Goal: Find specific page/section: Find specific page/section

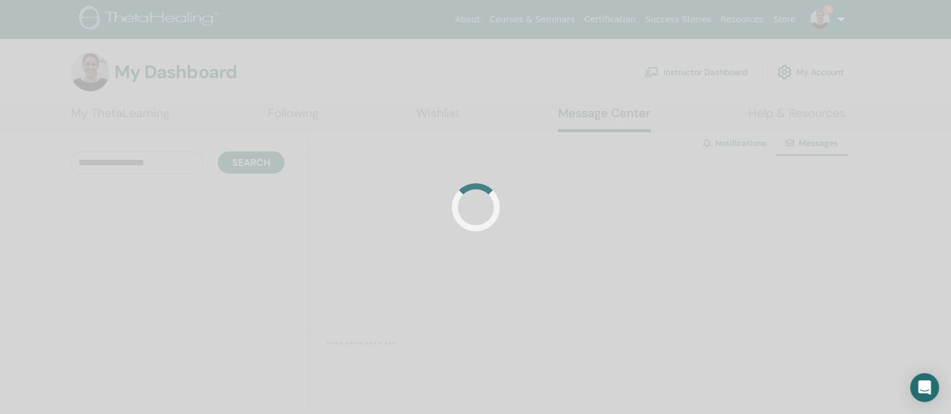
scroll to position [85945, 0]
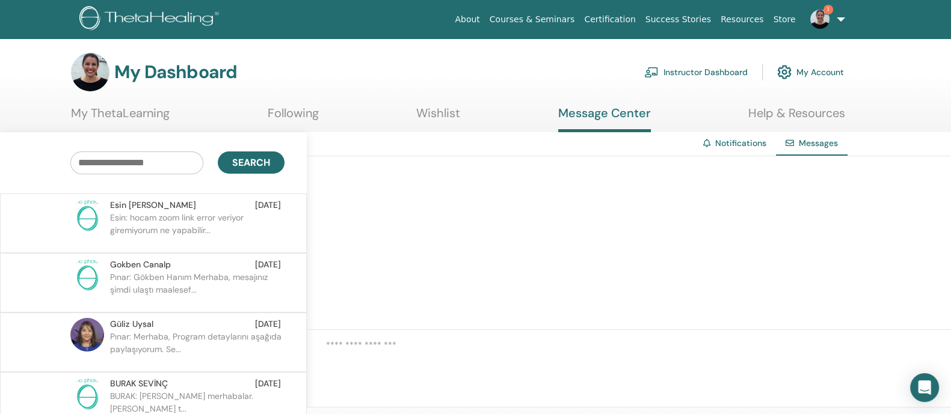
click at [675, 74] on link "Instructor Dashboard" at bounding box center [695, 72] width 103 height 26
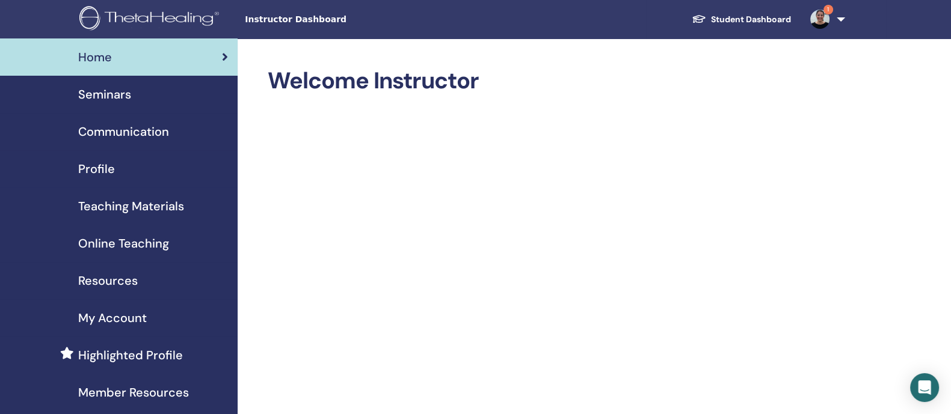
scroll to position [85945, 0]
click at [112, 97] on span "Seminars" at bounding box center [104, 94] width 53 height 18
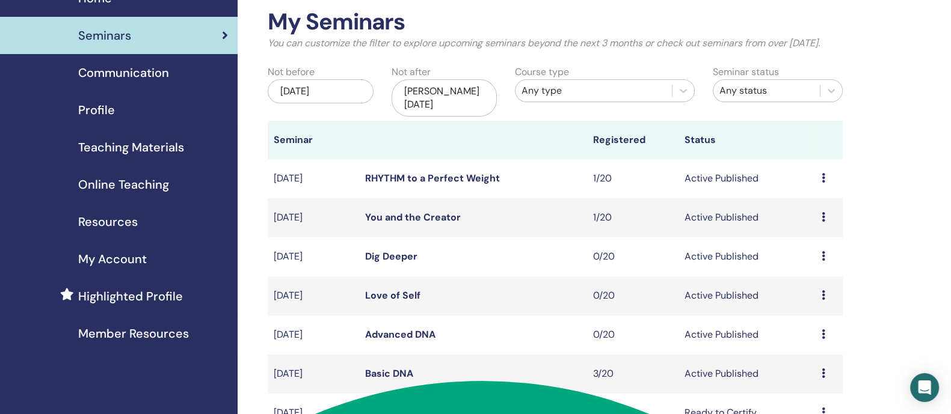
scroll to position [63, 0]
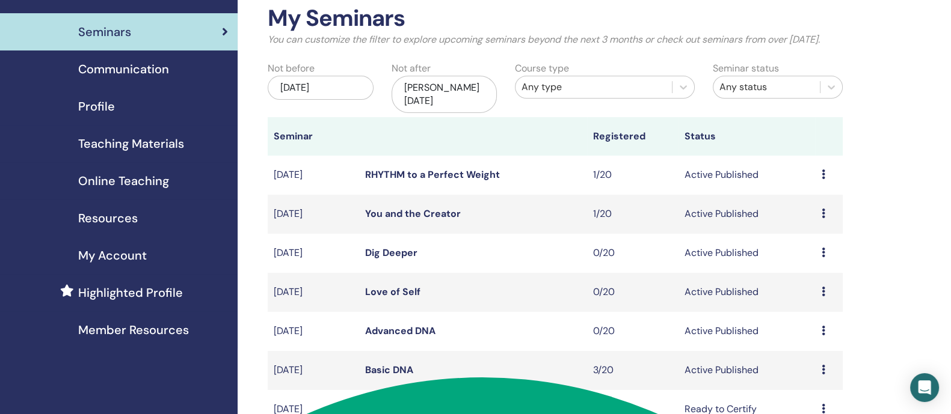
click at [427, 174] on link "RHYTHM to a Perfect Weight" at bounding box center [432, 174] width 135 height 13
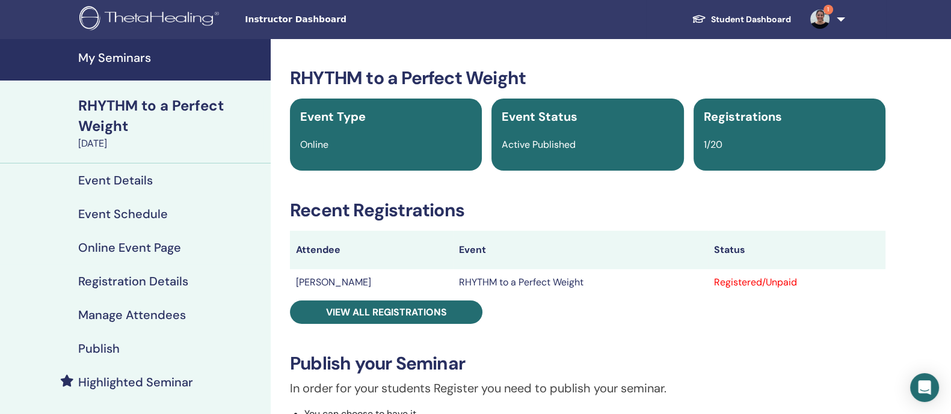
scroll to position [85945, 0]
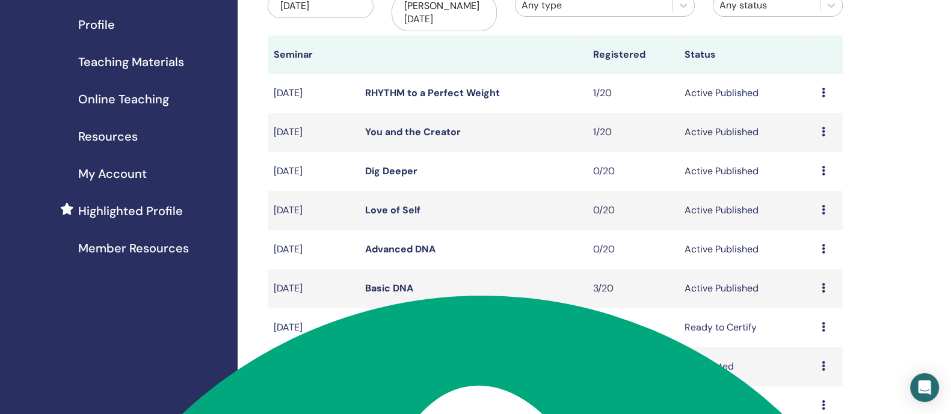
scroll to position [149, 0]
